Goal: Communication & Community: Ask a question

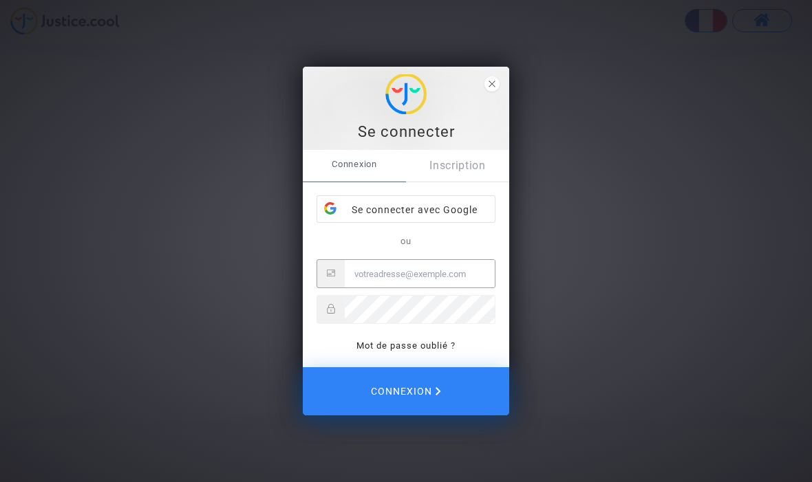
click at [441, 202] on div "Se connecter avec Google" at bounding box center [405, 210] width 177 height 28
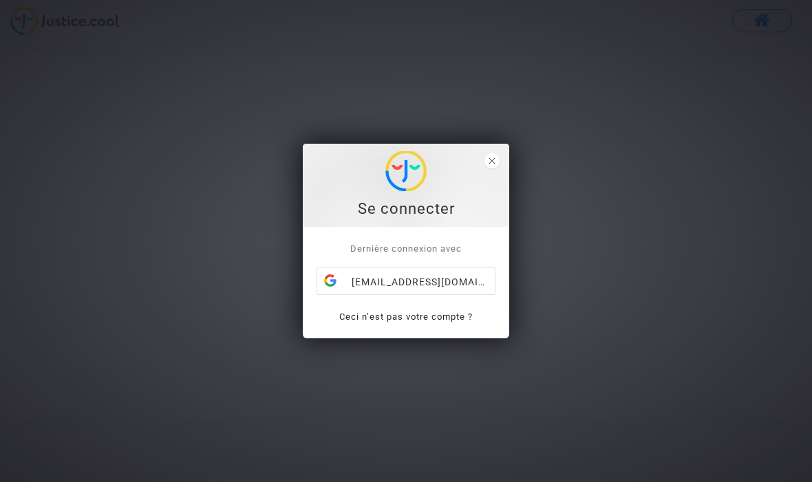
click at [486, 169] on div "Se connecter" at bounding box center [405, 185] width 191 height 68
click at [449, 285] on div "[EMAIL_ADDRESS][DOMAIN_NAME]" at bounding box center [405, 282] width 177 height 28
click at [497, 177] on div "Se connecter" at bounding box center [405, 185] width 191 height 68
click at [498, 161] on span "close" at bounding box center [491, 160] width 15 height 15
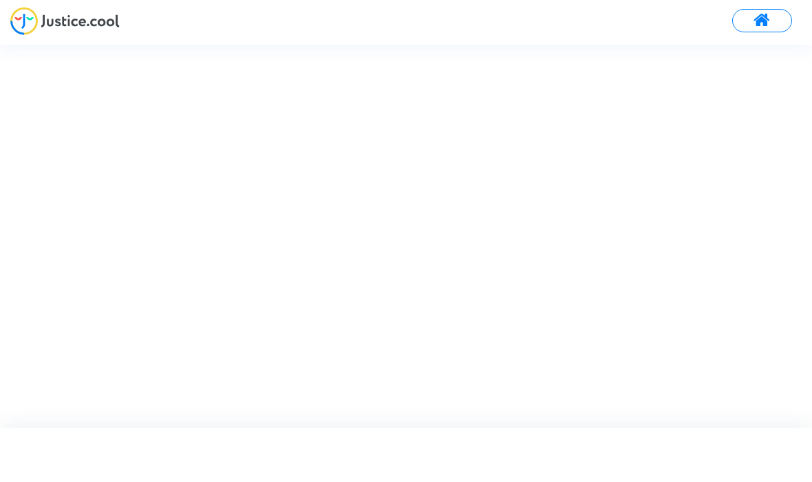
click at [772, 17] on button at bounding box center [762, 20] width 60 height 23
click at [74, 22] on div "Se connecter Dernière connexion avec [EMAIL_ADDRESS][DOMAIN_NAME] Ceci n’est pa…" at bounding box center [406, 241] width 812 height 482
click at [36, 21] on div "Se connecter Dernière connexion avec [EMAIL_ADDRESS][DOMAIN_NAME] Ceci n’est pa…" at bounding box center [406, 241] width 812 height 482
click at [477, 242] on div "[EMAIL_ADDRESS][DOMAIN_NAME]" at bounding box center [467, 240] width 179 height 28
click at [498, 202] on span "Dernière connexion avec" at bounding box center [467, 207] width 111 height 10
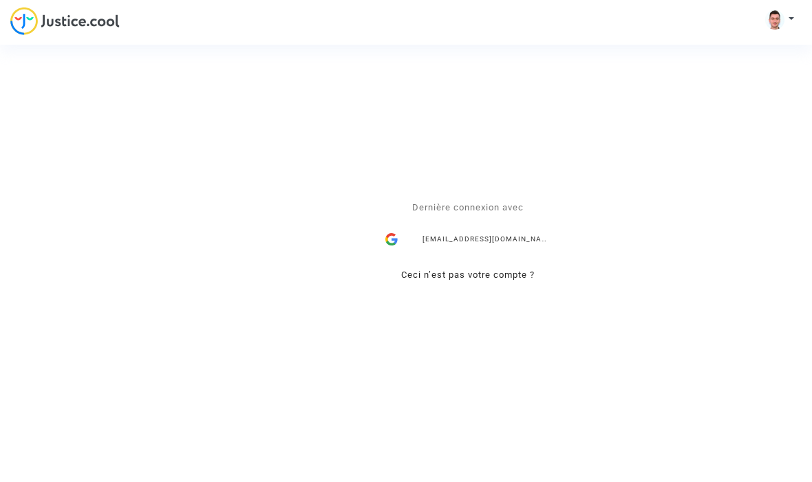
click at [498, 240] on div "[EMAIL_ADDRESS][DOMAIN_NAME]" at bounding box center [467, 240] width 179 height 28
click at [498, 231] on div "romain.palluau37@gmail.com" at bounding box center [467, 240] width 179 height 28
click at [50, 23] on div "Se connecter Dernière connexion avec [EMAIL_ADDRESS][DOMAIN_NAME] Ceci n’est pa…" at bounding box center [406, 241] width 812 height 482
click at [65, 19] on div "Se connecter Dernière connexion avec [EMAIL_ADDRESS][DOMAIN_NAME] Ceci n’est pa…" at bounding box center [406, 241] width 812 height 482
click at [39, 14] on div "Se connecter Dernière connexion avec [EMAIL_ADDRESS][DOMAIN_NAME] Ceci n’est pa…" at bounding box center [406, 241] width 812 height 482
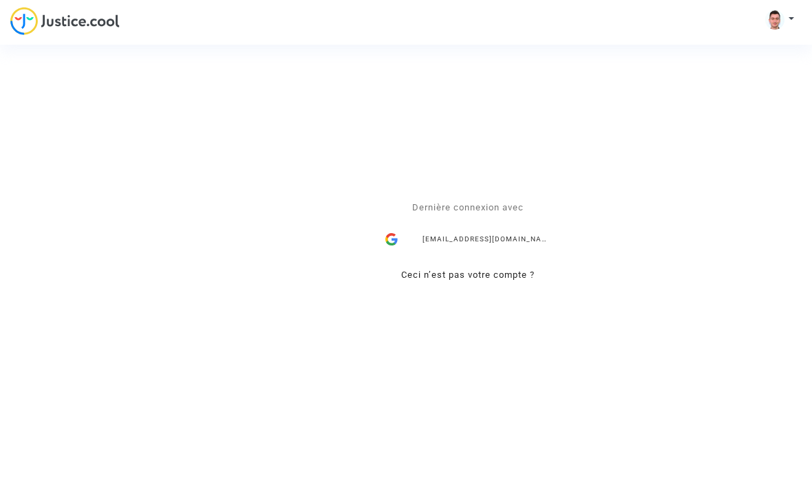
click at [783, 18] on div "Se connecter Dernière connexion avec romain.palluau37@gmail.com Ceci n’est pas …" at bounding box center [406, 241] width 812 height 482
click at [784, 22] on div "Se connecter Dernière connexion avec romain.palluau37@gmail.com Ceci n’est pas …" at bounding box center [406, 241] width 812 height 482
click at [784, 24] on div "Se connecter Dernière connexion avec romain.palluau37@gmail.com Ceci n’est pas …" at bounding box center [406, 241] width 812 height 482
click at [784, 18] on div "Se connecter Dernière connexion avec [EMAIL_ADDRESS][DOMAIN_NAME] Ceci n’est pa…" at bounding box center [406, 241] width 812 height 482
click at [801, 6] on div "Se connecter Dernière connexion avec [EMAIL_ADDRESS][DOMAIN_NAME] Ceci n’est pa…" at bounding box center [406, 241] width 812 height 482
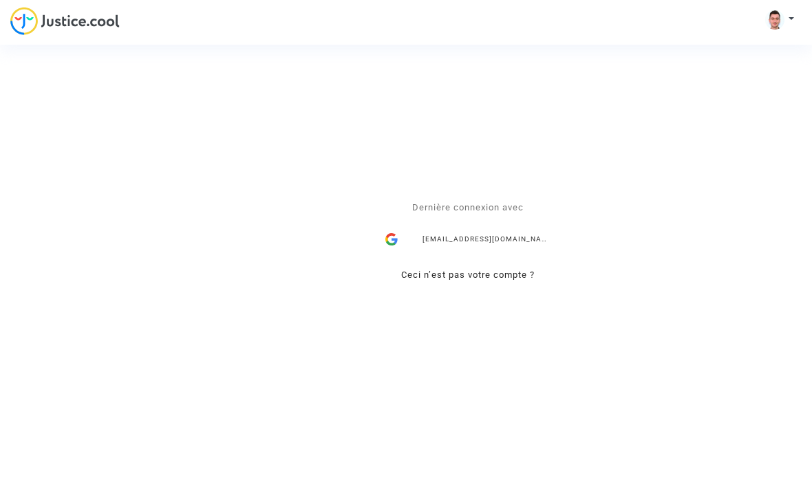
click at [791, 20] on div "Se connecter Dernière connexion avec [EMAIL_ADDRESS][DOMAIN_NAME] Ceci n’est pa…" at bounding box center [406, 241] width 812 height 482
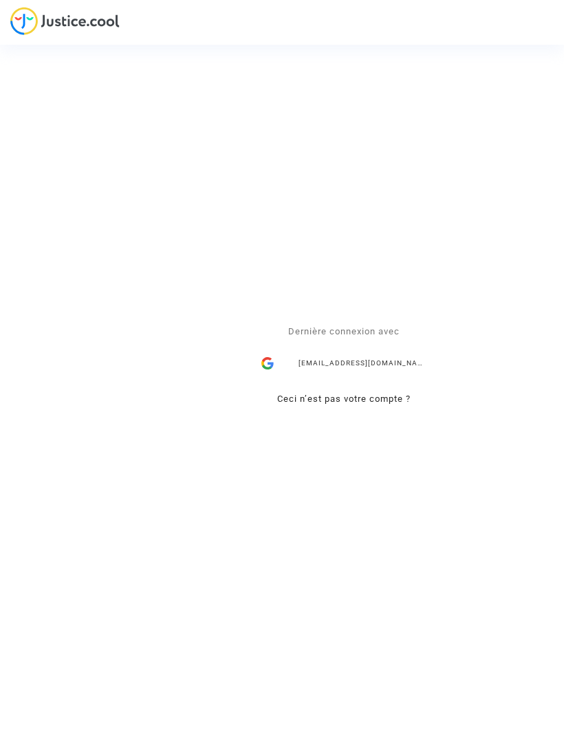
click at [388, 369] on div "[EMAIL_ADDRESS][DOMAIN_NAME]" at bounding box center [344, 363] width 179 height 28
click at [30, 19] on div "Se connecter Dernière connexion avec [EMAIL_ADDRESS][DOMAIN_NAME] Ceci n’est pa…" at bounding box center [282, 365] width 564 height 730
click at [17, 3] on div "Se connecter Dernière connexion avec [EMAIL_ADDRESS][DOMAIN_NAME] Ceci n’est pa…" at bounding box center [282, 365] width 564 height 730
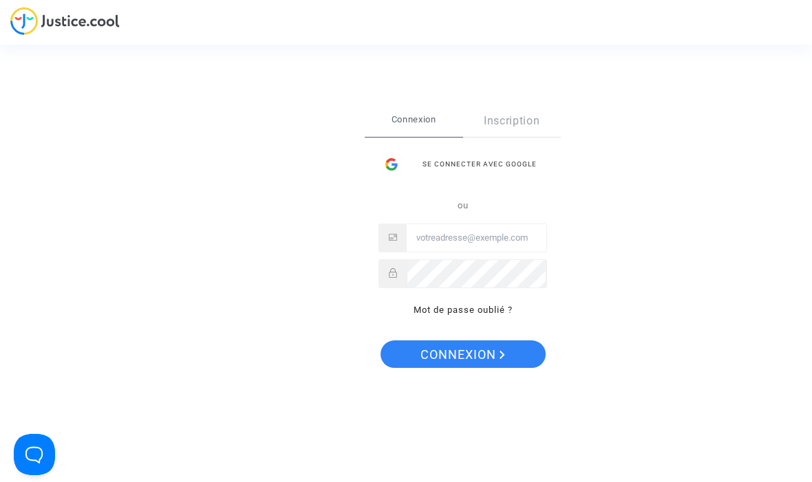
click at [509, 168] on div "Se connecter avec Google" at bounding box center [462, 165] width 169 height 28
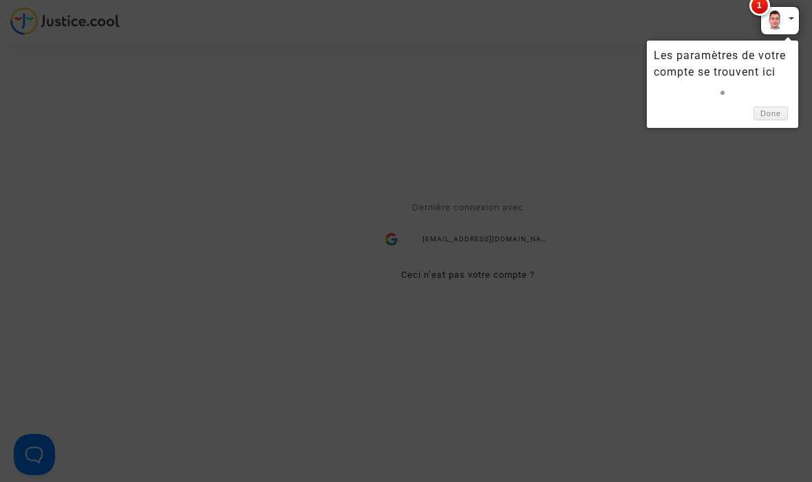
click at [784, 17] on div at bounding box center [779, 20] width 39 height 29
click at [767, 116] on link "Done" at bounding box center [770, 114] width 34 height 14
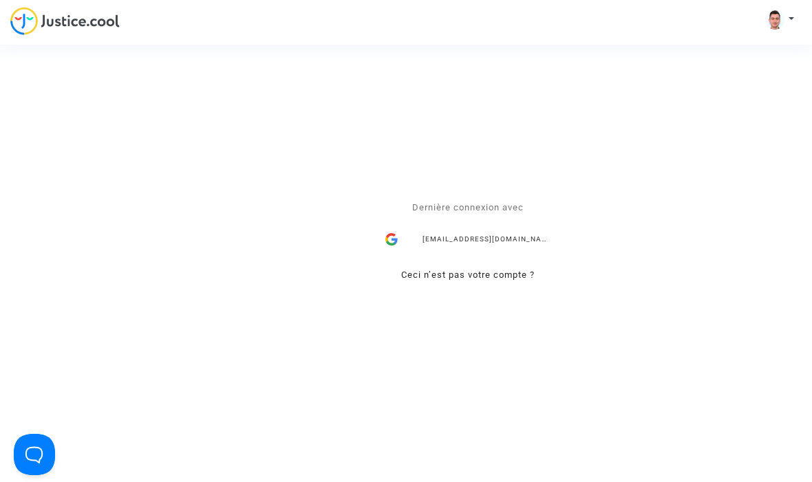
click at [786, 22] on div "Se connecter Dernière connexion avec [EMAIL_ADDRESS][DOMAIN_NAME] Ceci n’est pa…" at bounding box center [406, 241] width 812 height 482
click at [791, 21] on div "Se connecter Dernière connexion avec [EMAIL_ADDRESS][DOMAIN_NAME] Ceci n’est pa…" at bounding box center [406, 241] width 812 height 482
click at [499, 241] on div "[EMAIL_ADDRESS][DOMAIN_NAME]" at bounding box center [467, 240] width 179 height 28
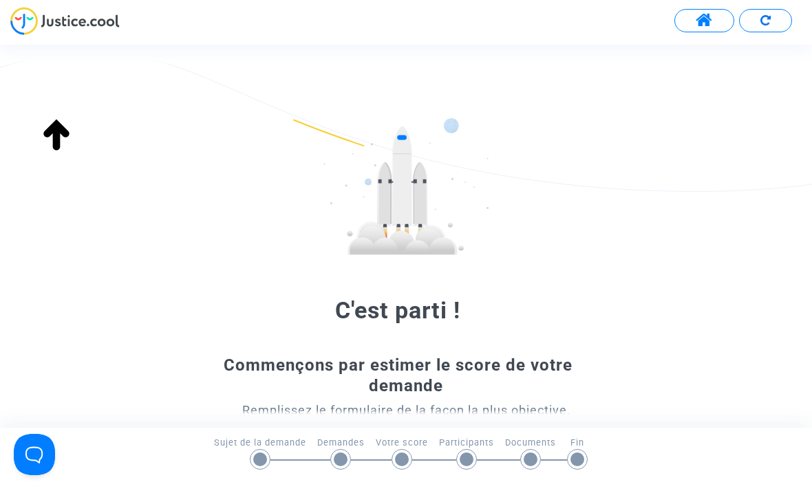
scroll to position [-1, 0]
click at [709, 25] on span at bounding box center [703, 21] width 17 height 18
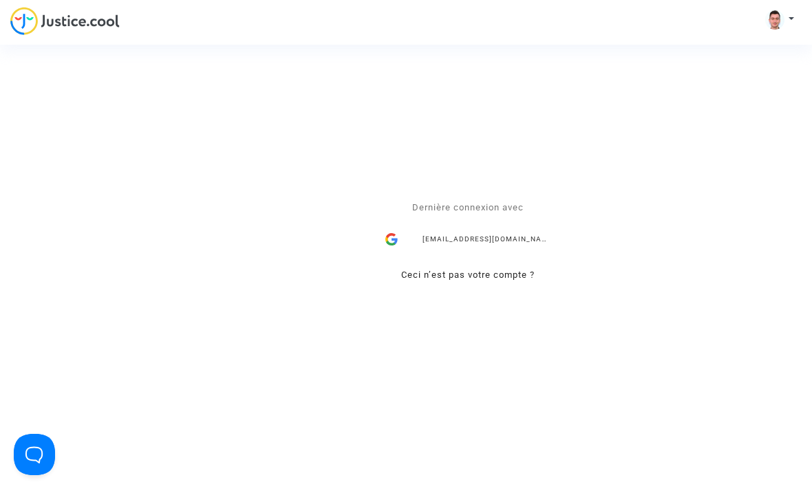
click at [780, 19] on div "Se connecter Dernière connexion avec [EMAIL_ADDRESS][DOMAIN_NAME] Ceci n’est pa…" at bounding box center [406, 241] width 812 height 482
click at [783, 19] on div "Se connecter Dernière connexion avec [EMAIL_ADDRESS][DOMAIN_NAME] Ceci n’est pa…" at bounding box center [406, 241] width 812 height 482
click at [772, 17] on div "Se connecter Dernière connexion avec [EMAIL_ADDRESS][DOMAIN_NAME] Ceci n’est pa…" at bounding box center [406, 241] width 812 height 482
click at [798, 19] on div "Se connecter Dernière connexion avec [EMAIL_ADDRESS][DOMAIN_NAME] Ceci n’est pa…" at bounding box center [406, 241] width 812 height 482
click at [497, 239] on div "[EMAIL_ADDRESS][DOMAIN_NAME]" at bounding box center [467, 240] width 179 height 28
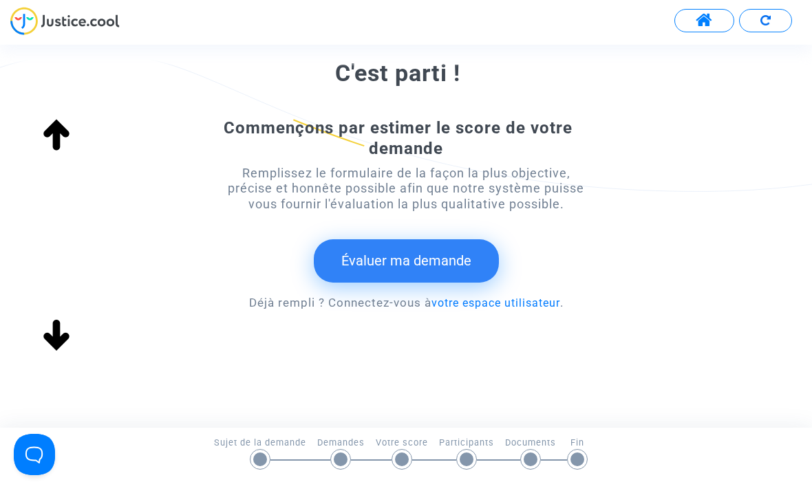
scroll to position [237, 0]
click at [523, 299] on link "votre espace utilisateur" at bounding box center [495, 303] width 129 height 13
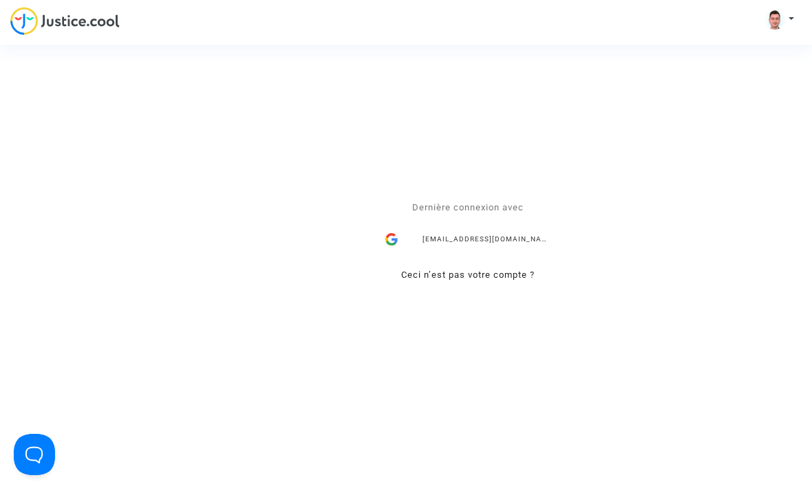
click at [34, 25] on div "Se connecter Dernière connexion avec romain.palluau37@gmail.com Ceci n’est pas …" at bounding box center [406, 241] width 812 height 482
click at [790, 24] on div "Se connecter Dernière connexion avec romain.palluau37@gmail.com Ceci n’est pas …" at bounding box center [406, 241] width 812 height 482
click at [776, 30] on div "Se connecter Dernière connexion avec romain.palluau37@gmail.com Ceci n’est pas …" at bounding box center [406, 241] width 812 height 482
click at [476, 279] on link "Ceci n’est pas votre compte ?" at bounding box center [467, 275] width 133 height 10
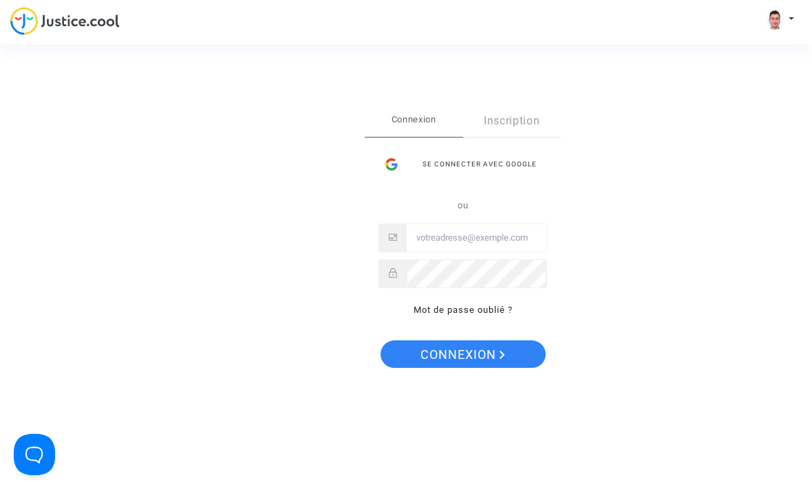
click at [482, 232] on input "Email" at bounding box center [477, 238] width 140 height 28
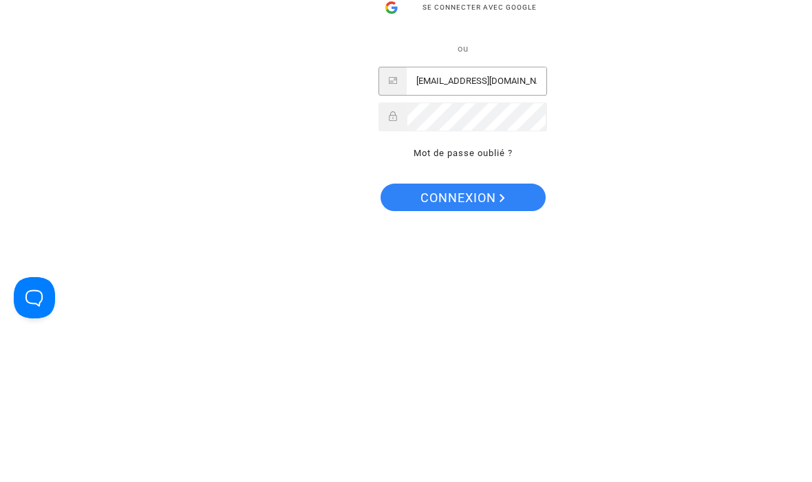
type input "romain.palluau37@gmail.com"
click at [462, 340] on button "Connexion" at bounding box center [462, 354] width 165 height 28
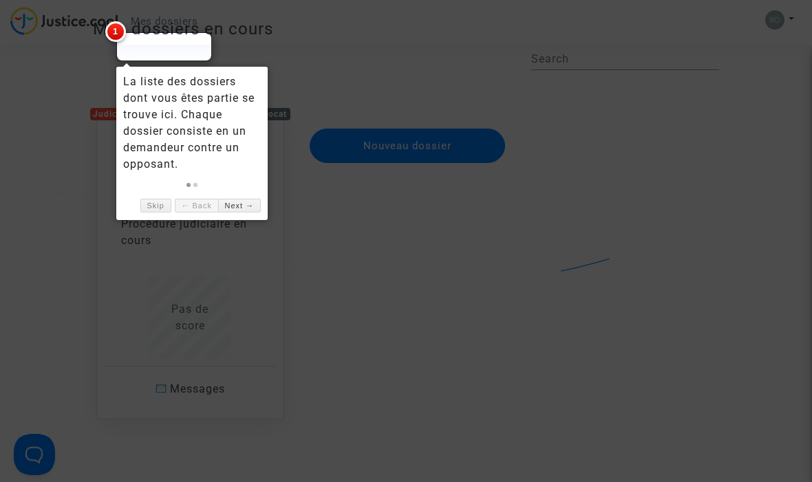
scroll to position [66, 0]
click at [161, 207] on link "Skip" at bounding box center [155, 206] width 31 height 14
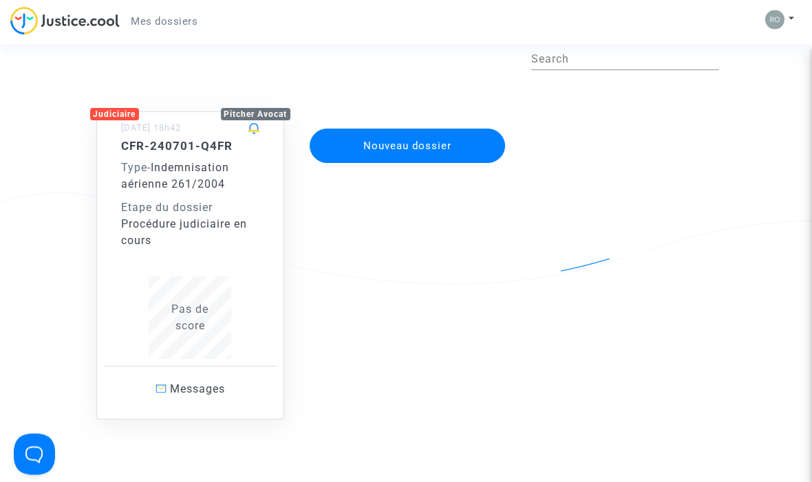
scroll to position [67, 0]
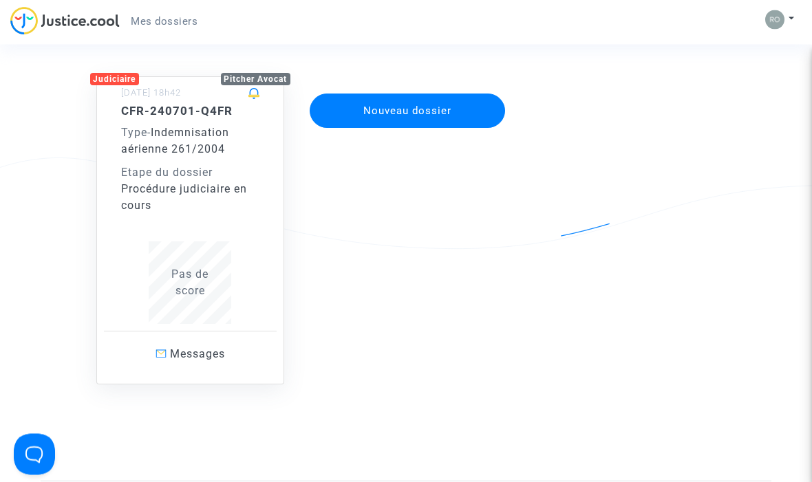
click at [147, 263] on div "Pas de score" at bounding box center [190, 283] width 139 height 83
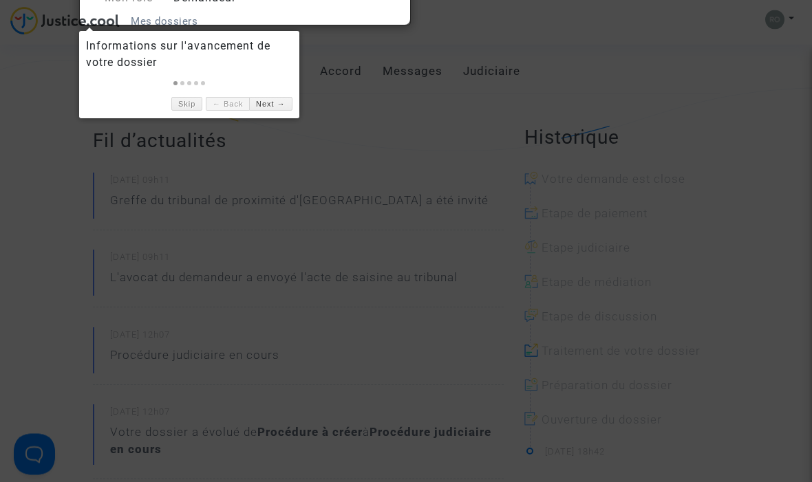
scroll to position [199, 0]
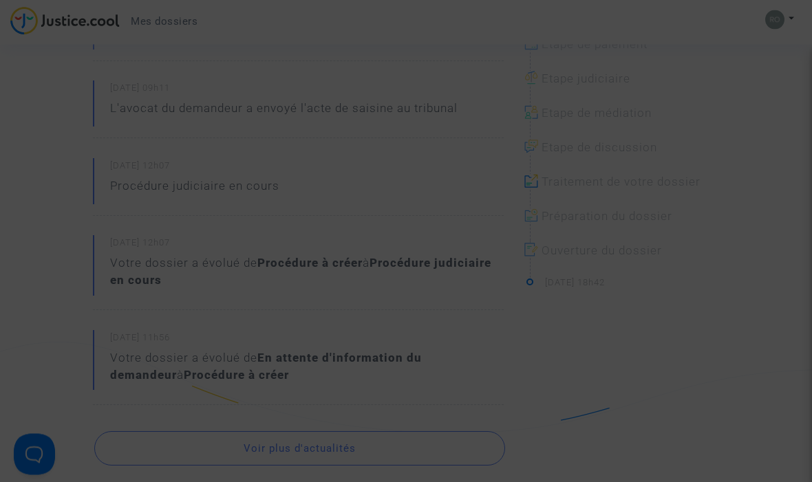
click at [61, 242] on div at bounding box center [406, 241] width 812 height 482
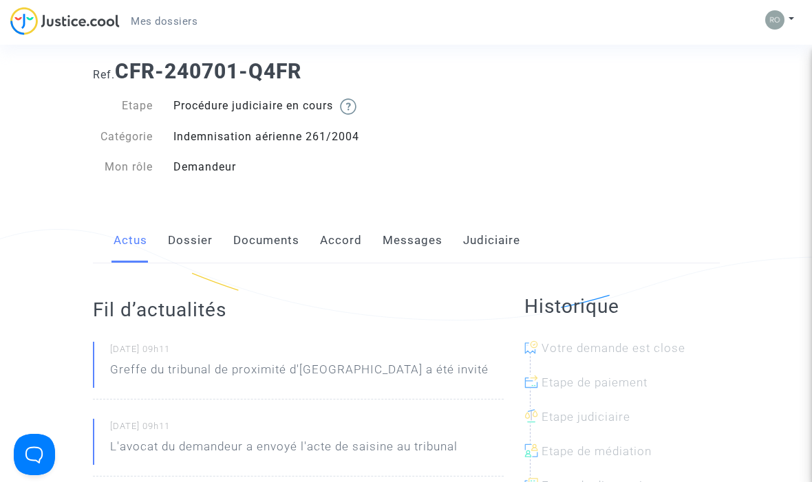
scroll to position [42, 0]
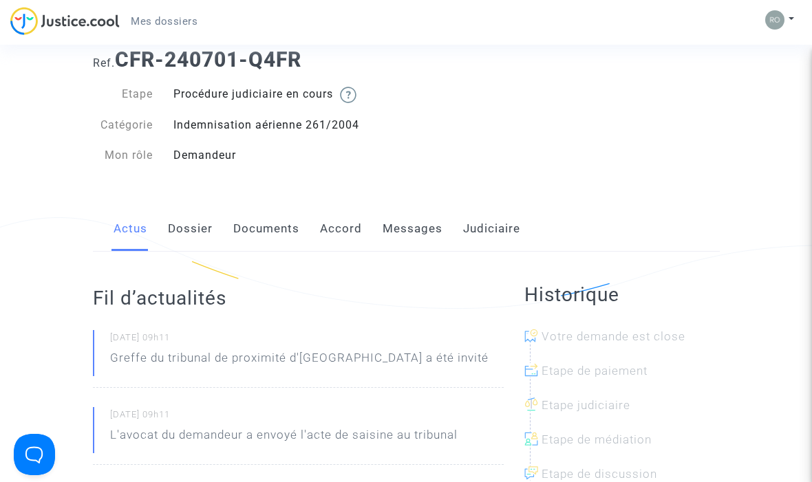
click at [182, 225] on link "Dossier" at bounding box center [190, 228] width 45 height 45
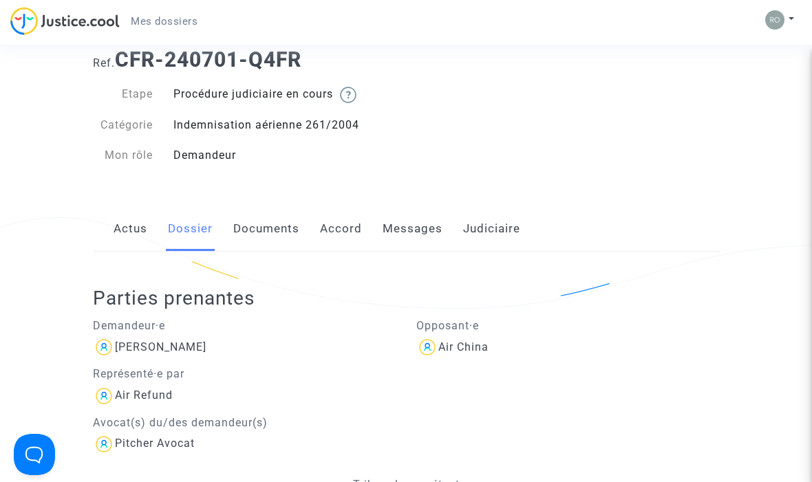
click at [129, 232] on link "Actus" at bounding box center [130, 228] width 34 height 45
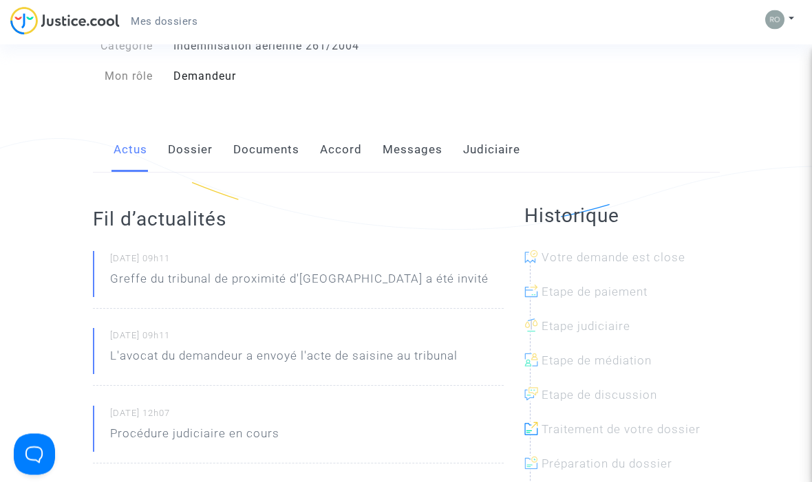
click at [194, 156] on link "Dossier" at bounding box center [190, 150] width 45 height 45
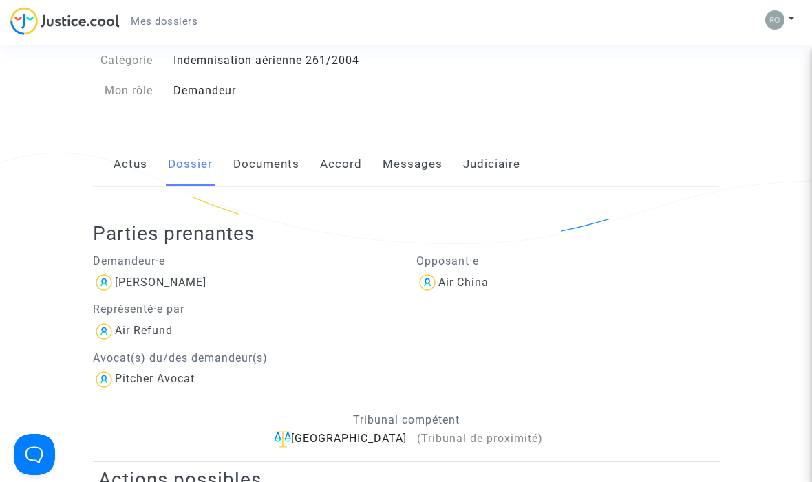
scroll to position [89, 0]
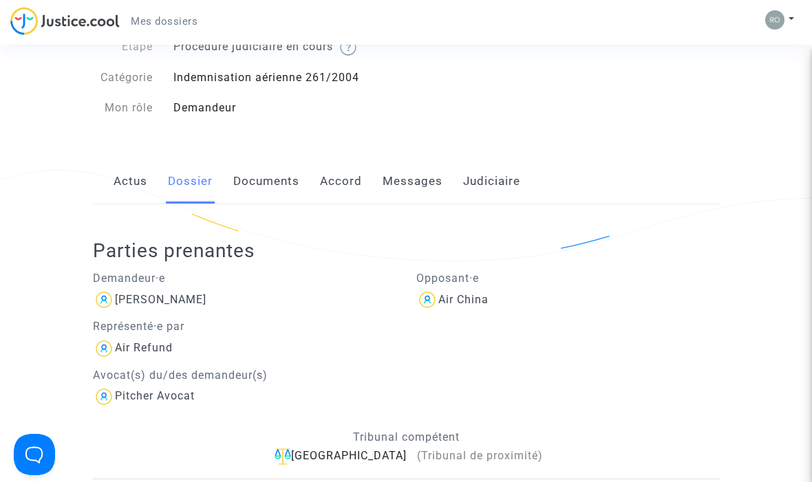
click at [265, 175] on link "Documents" at bounding box center [266, 181] width 66 height 45
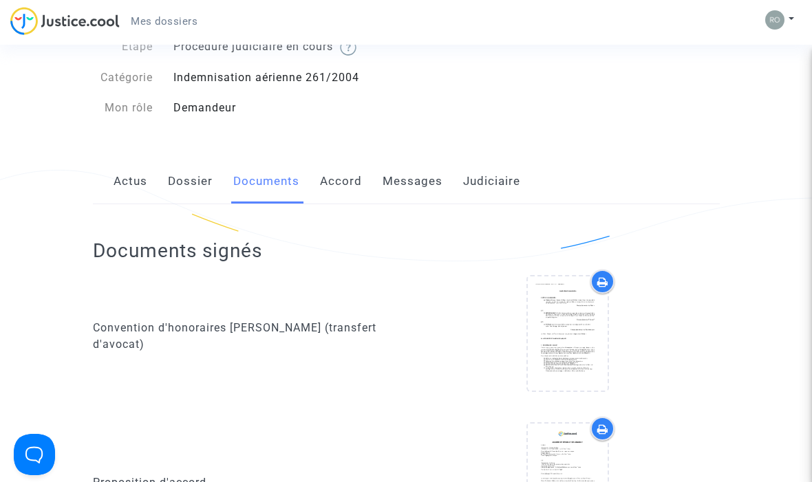
click at [334, 180] on link "Accord" at bounding box center [341, 181] width 42 height 45
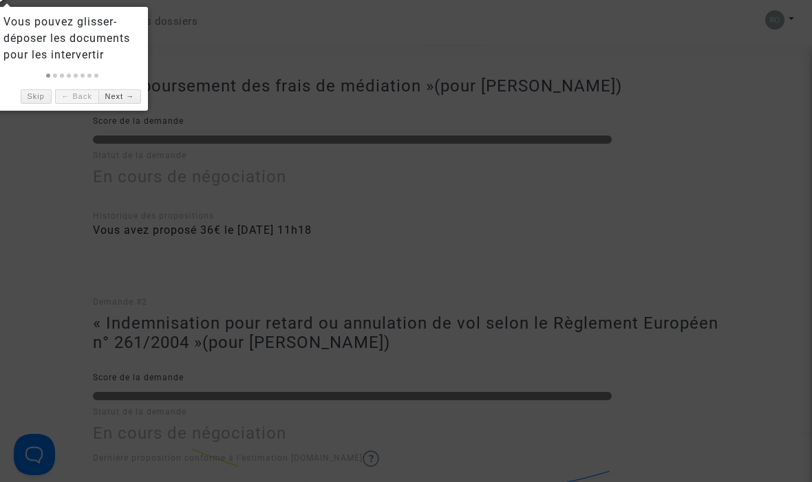
scroll to position [302, 0]
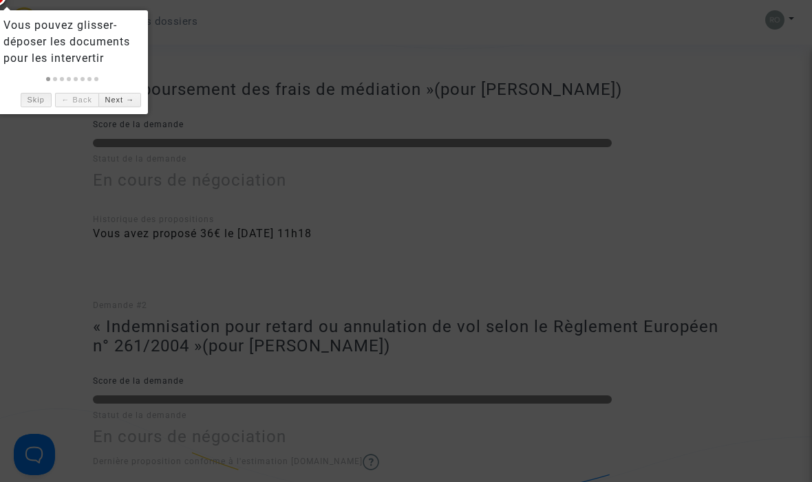
click at [39, 107] on link "Skip" at bounding box center [36, 100] width 31 height 14
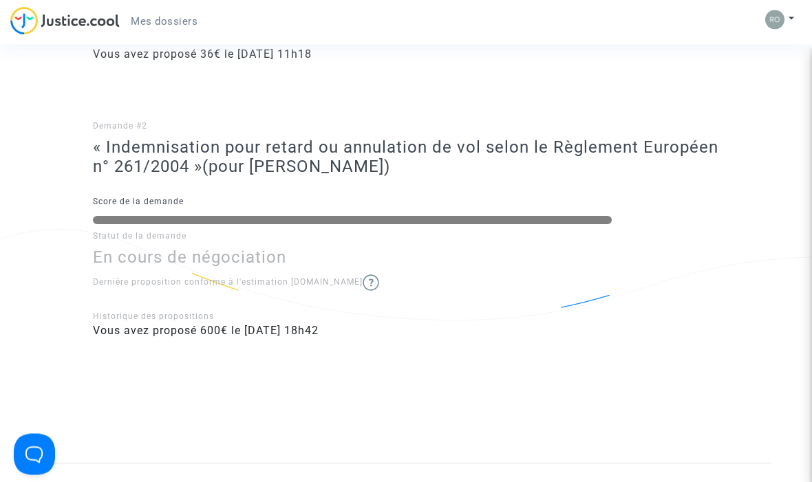
scroll to position [481, 0]
click at [362, 287] on img at bounding box center [370, 282] width 17 height 17
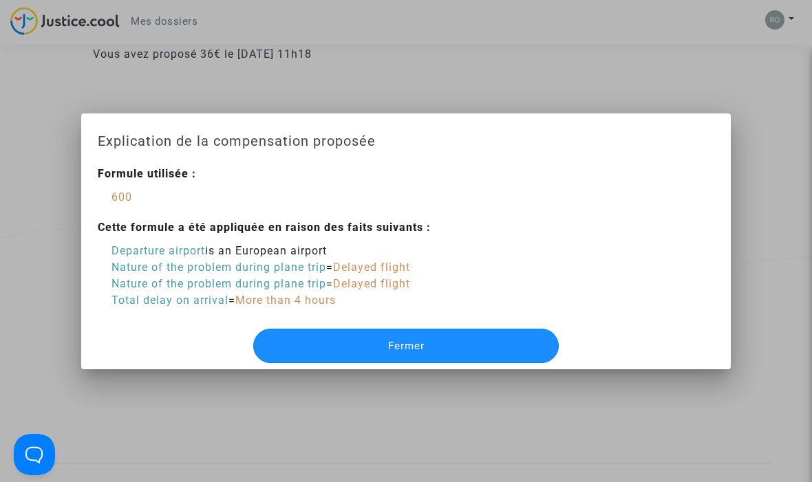
click at [341, 337] on button "Fermer" at bounding box center [405, 346] width 305 height 34
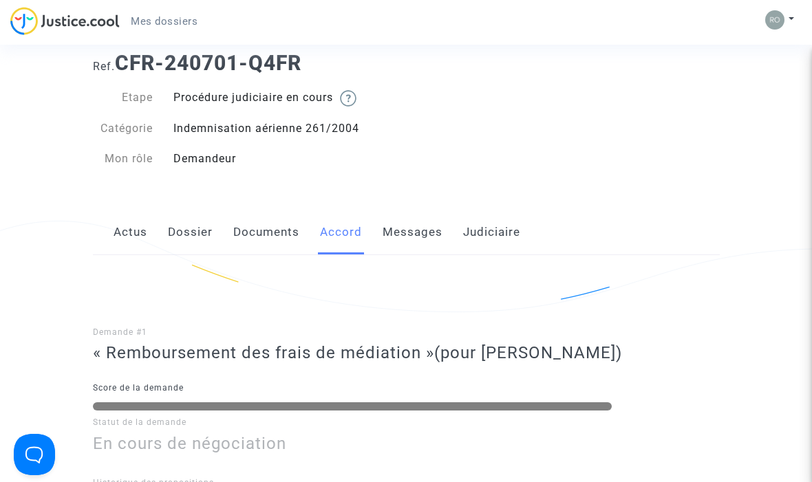
scroll to position [22, 0]
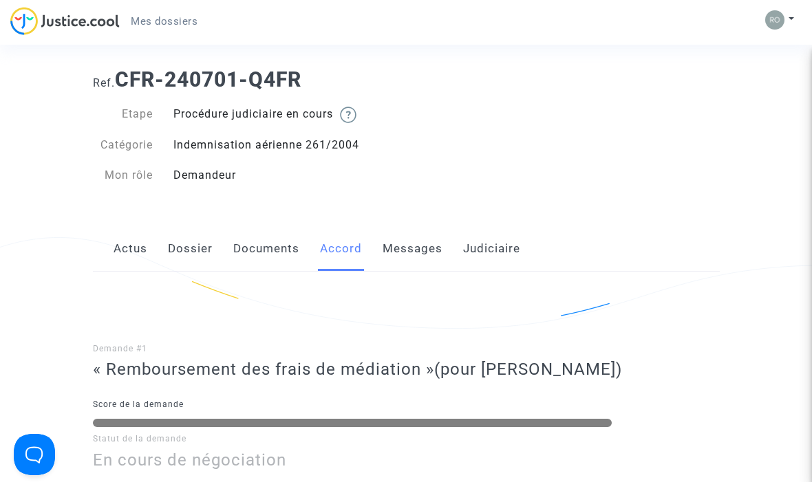
click at [417, 241] on link "Messages" at bounding box center [412, 248] width 60 height 45
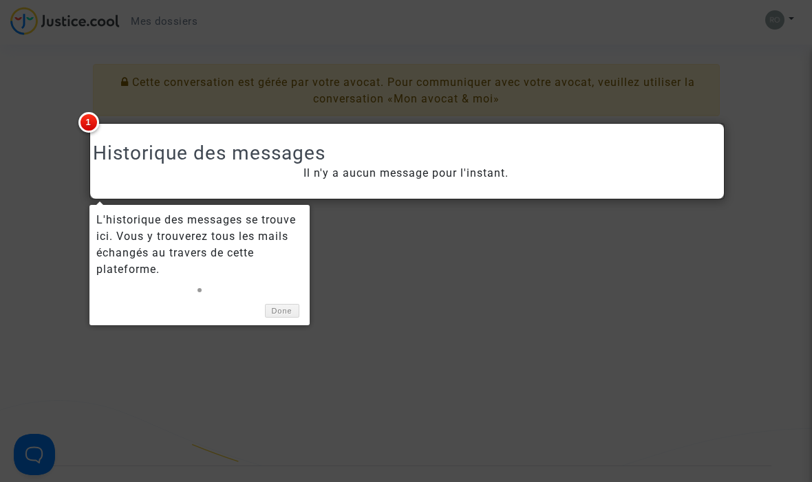
scroll to position [285, 0]
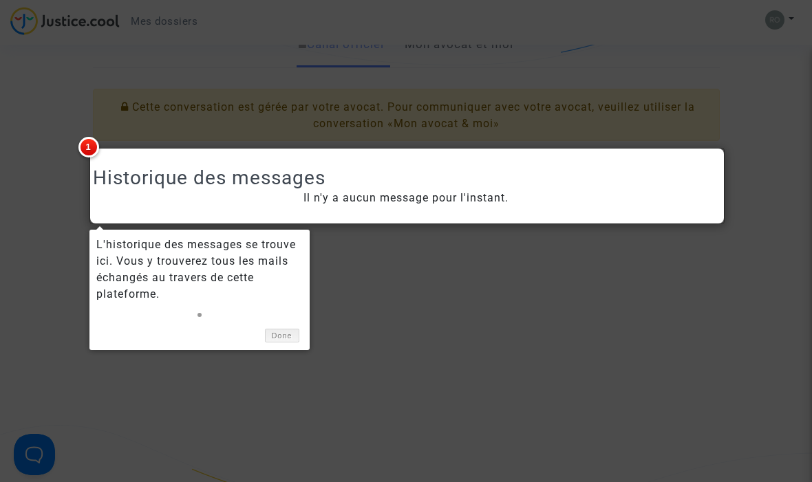
click at [289, 333] on link "Done" at bounding box center [282, 336] width 34 height 14
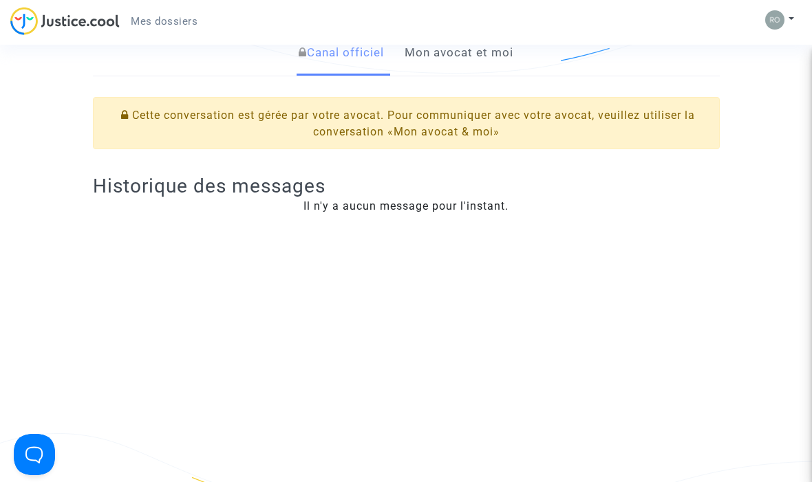
scroll to position [261, 0]
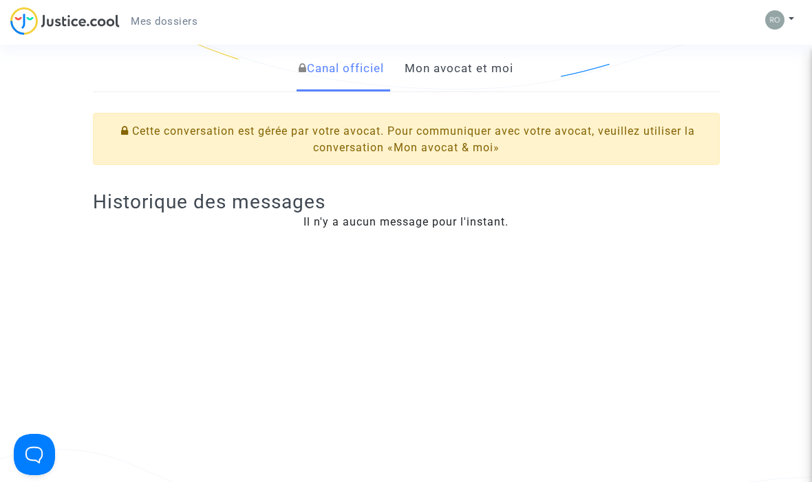
click at [455, 78] on link "Mon avocat et moi" at bounding box center [458, 68] width 109 height 45
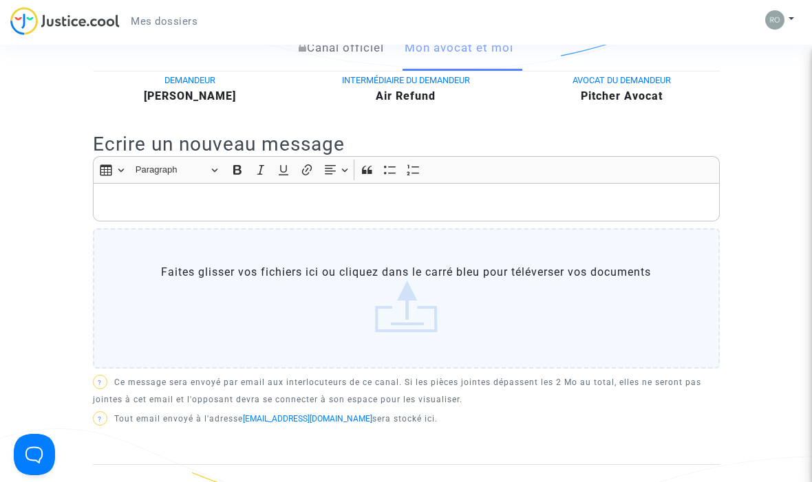
scroll to position [277, 0]
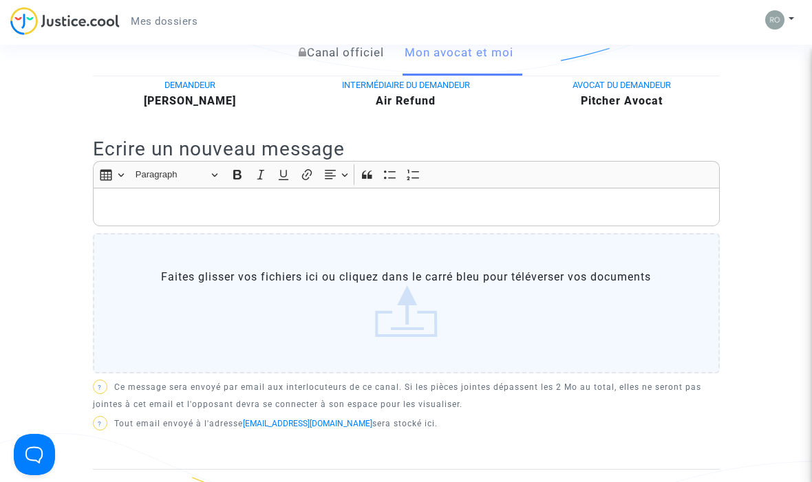
click at [405, 200] on p "Rich Text Editor, main" at bounding box center [406, 207] width 612 height 17
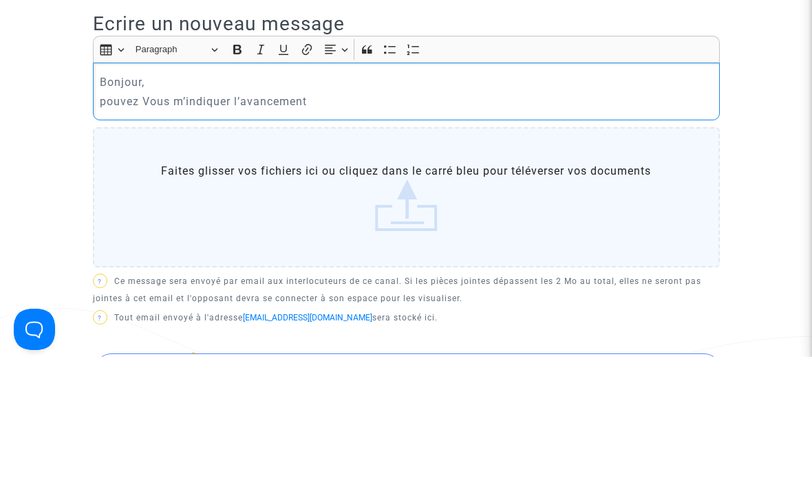
click at [158, 218] on p "pouvez Vous m’indiquer l’avancement" at bounding box center [406, 226] width 612 height 17
click at [435, 188] on div "Bonjour, pouvez vous m’indiquer l’avancement" at bounding box center [406, 217] width 627 height 58
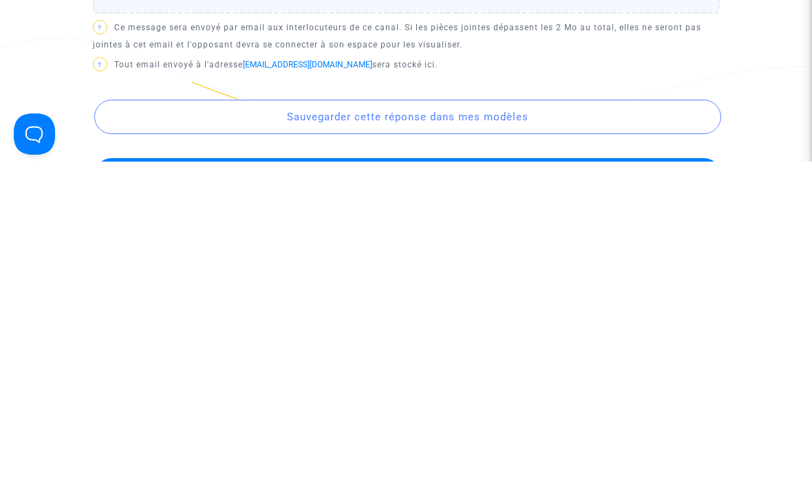
scroll to position [366, 0]
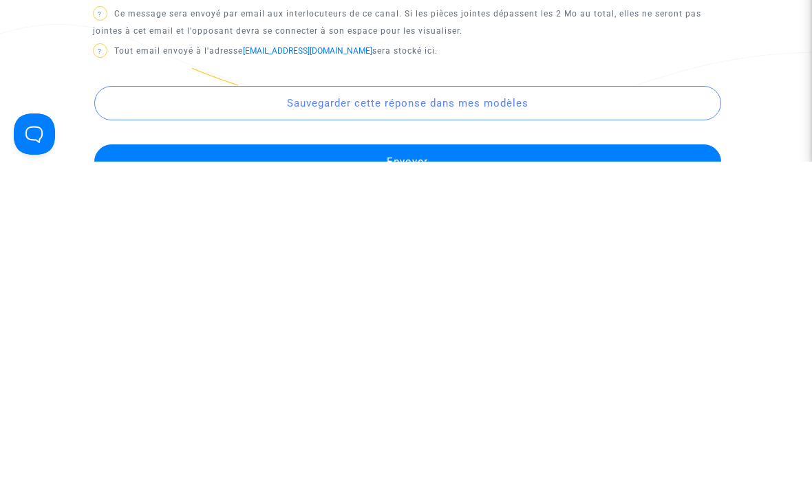
click at [498, 465] on button "Envoyer" at bounding box center [407, 482] width 627 height 34
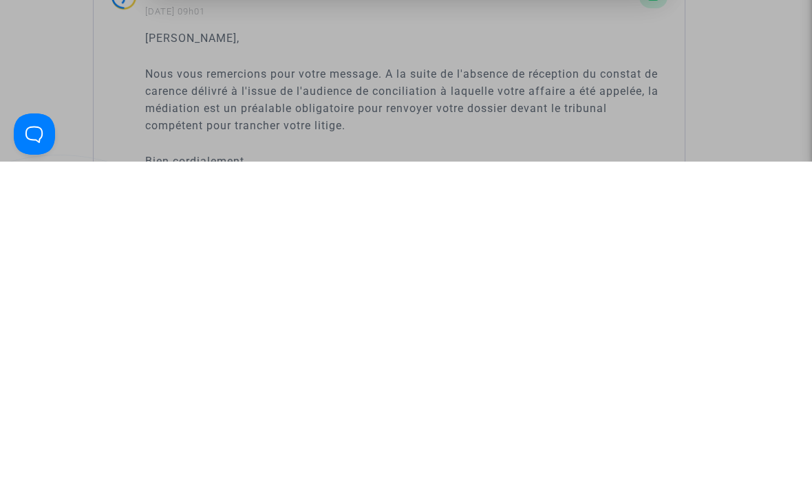
scroll to position [0, 0]
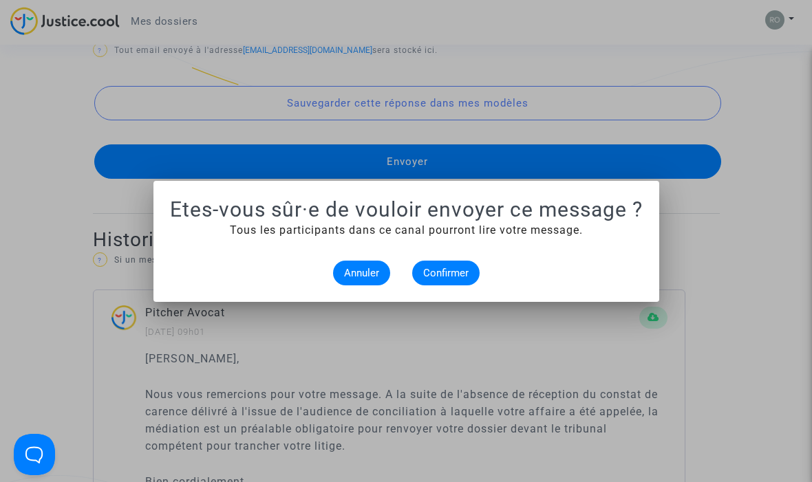
click at [449, 272] on span "Confirmer" at bounding box center [445, 273] width 45 height 12
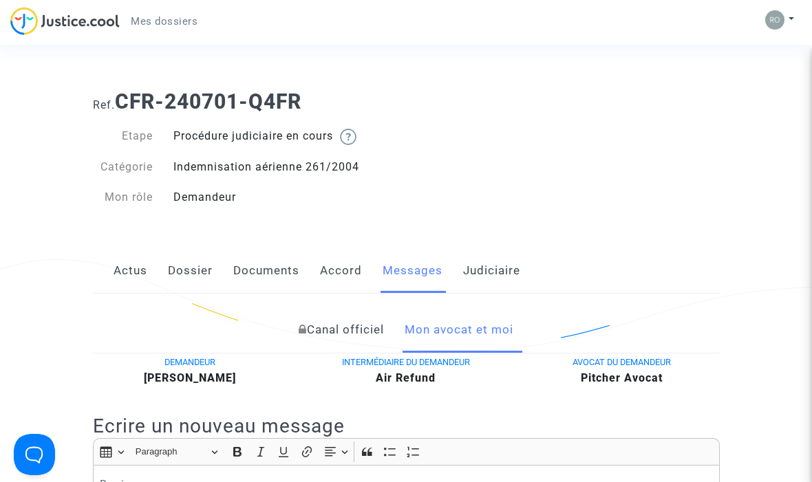
scroll to position [687, 0]
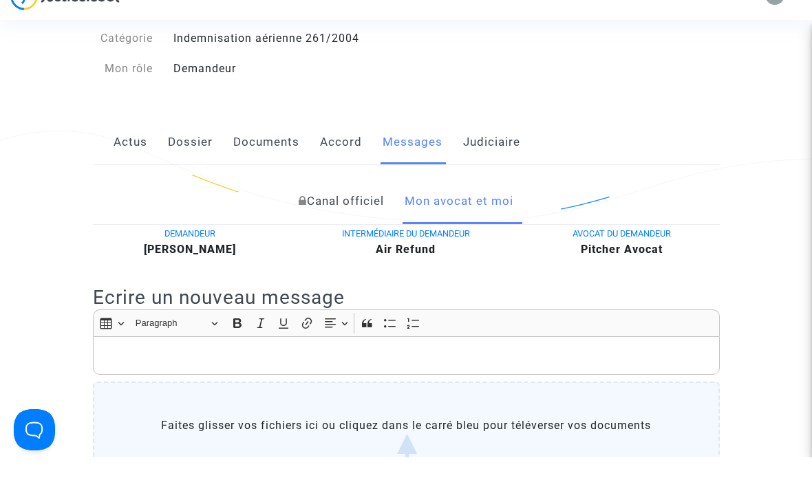
click at [360, 204] on link "Canal officiel" at bounding box center [341, 226] width 85 height 45
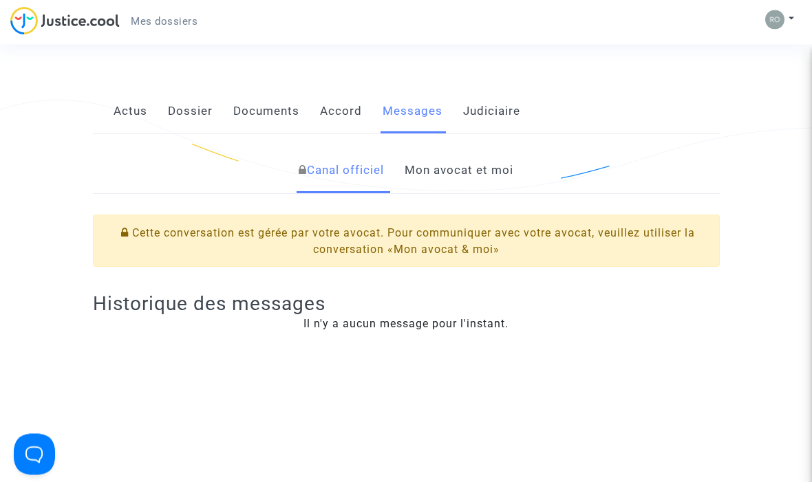
click at [492, 180] on link "Mon avocat et moi" at bounding box center [458, 171] width 109 height 45
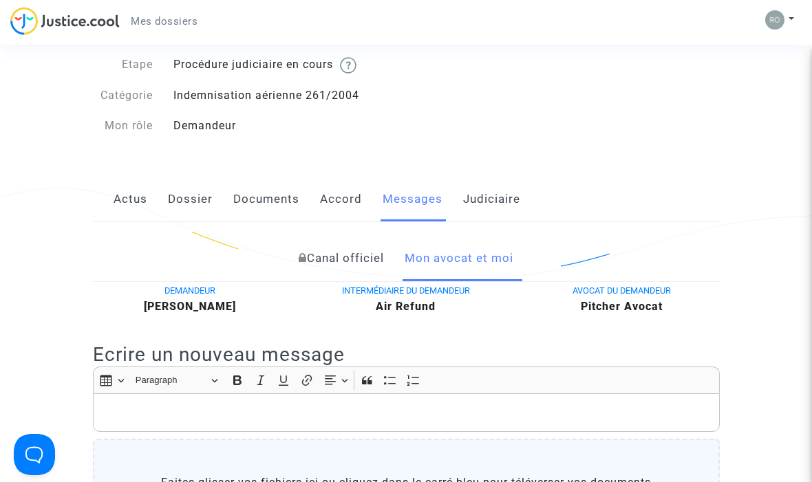
scroll to position [64, 0]
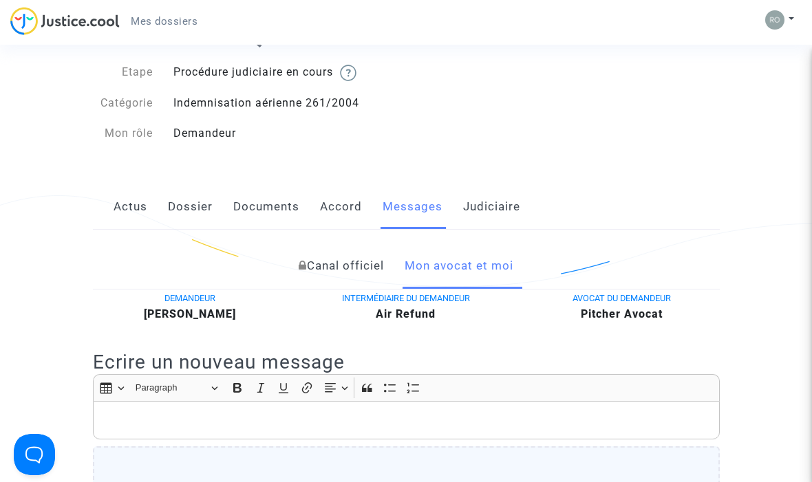
click at [499, 203] on link "Judiciaire" at bounding box center [491, 206] width 57 height 45
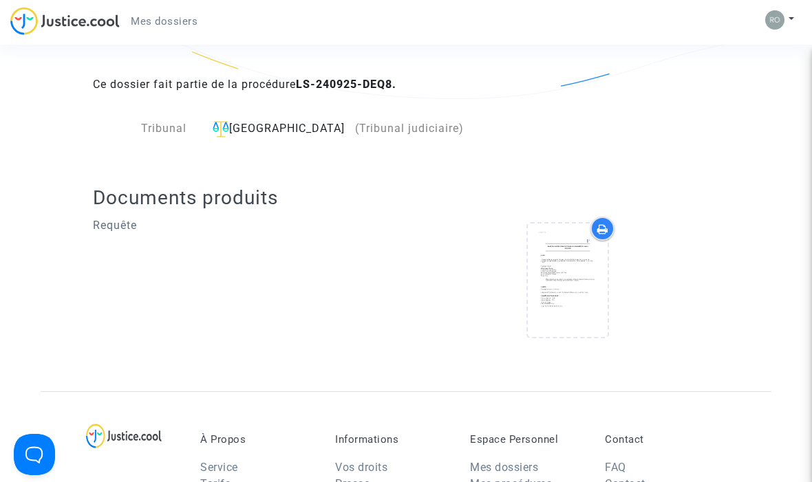
scroll to position [255, 0]
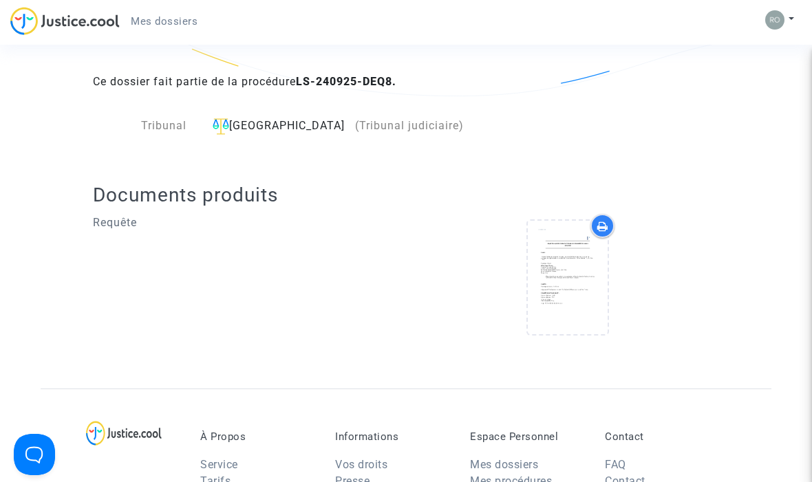
click at [570, 275] on icon at bounding box center [567, 278] width 45 height 44
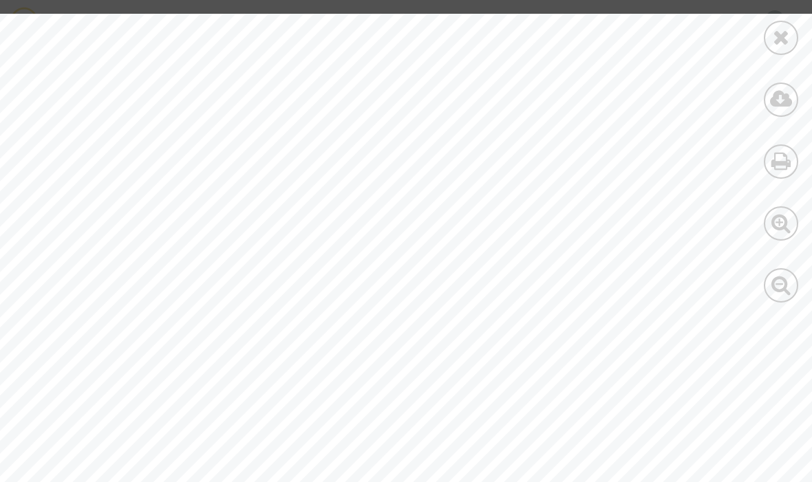
scroll to position [6680, 73]
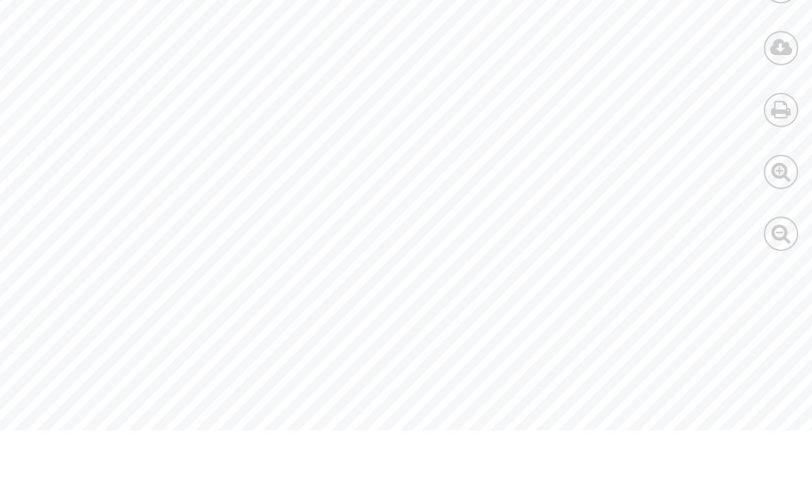
scroll to position [9998, 27]
